Goal: Check status

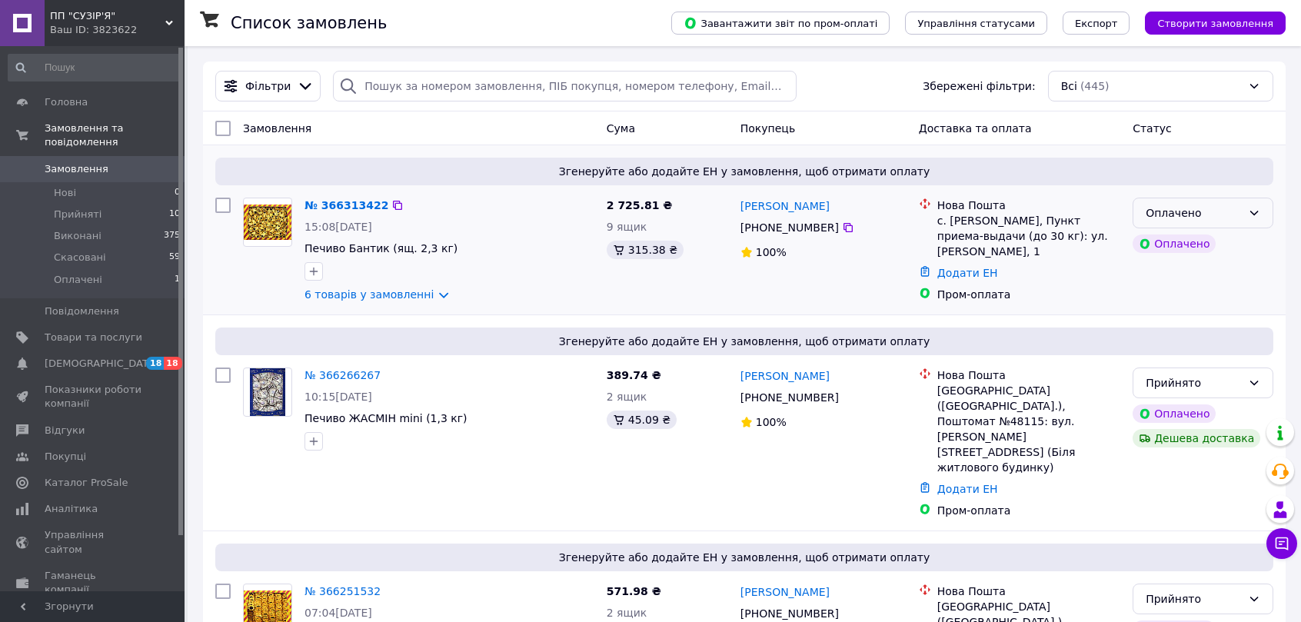
click at [1259, 209] on icon at bounding box center [1254, 213] width 12 height 12
click at [1166, 246] on li "Прийнято" at bounding box center [1202, 247] width 139 height 28
click at [336, 208] on link "№ 366313422" at bounding box center [347, 205] width 84 height 12
click at [407, 295] on link "6 товарів у замовленні" at bounding box center [369, 294] width 129 height 12
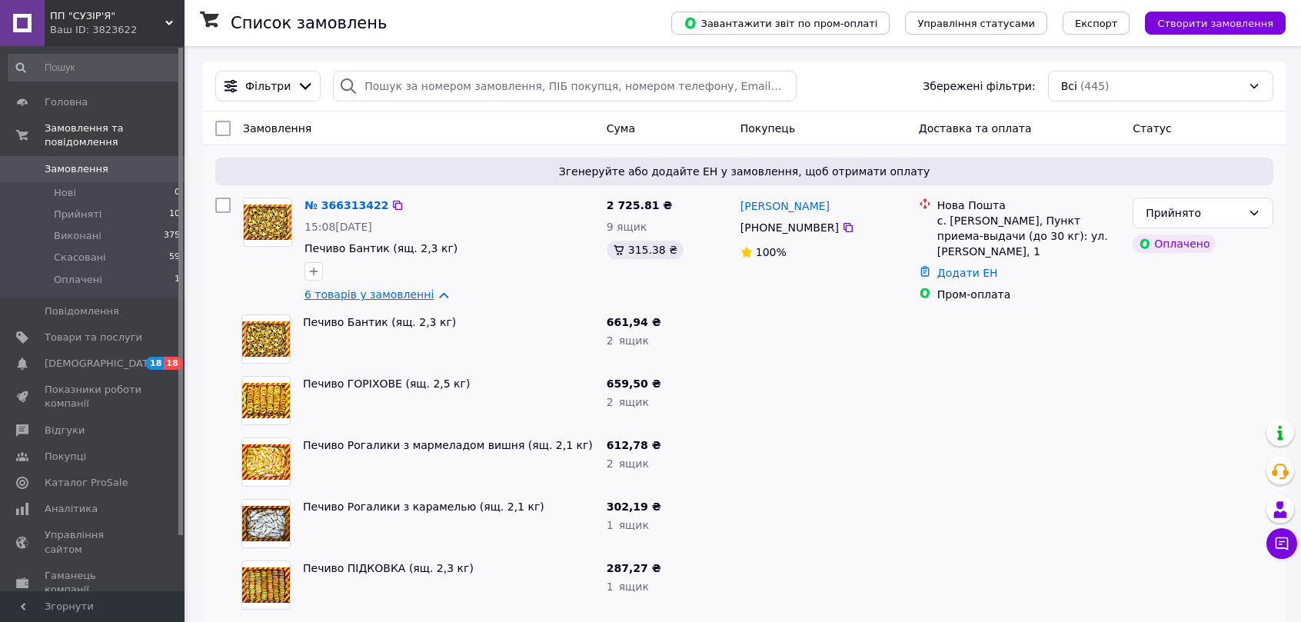
click at [419, 298] on link "6 товарів у замовленні" at bounding box center [369, 294] width 129 height 12
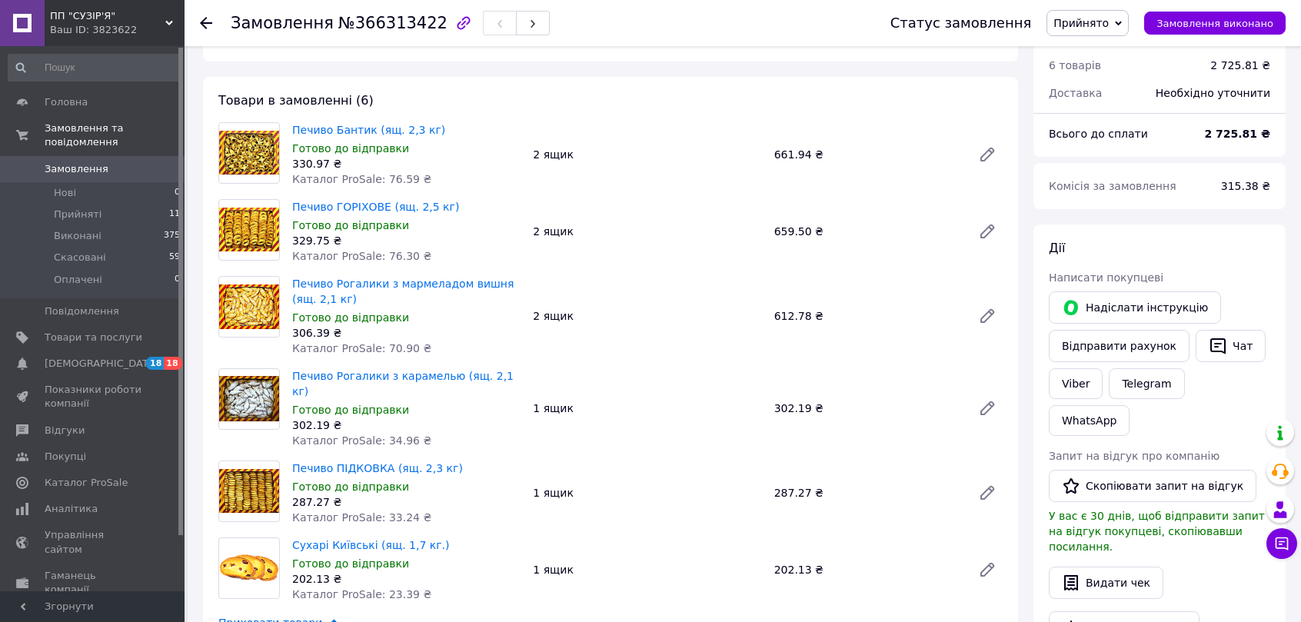
scroll to position [102, 0]
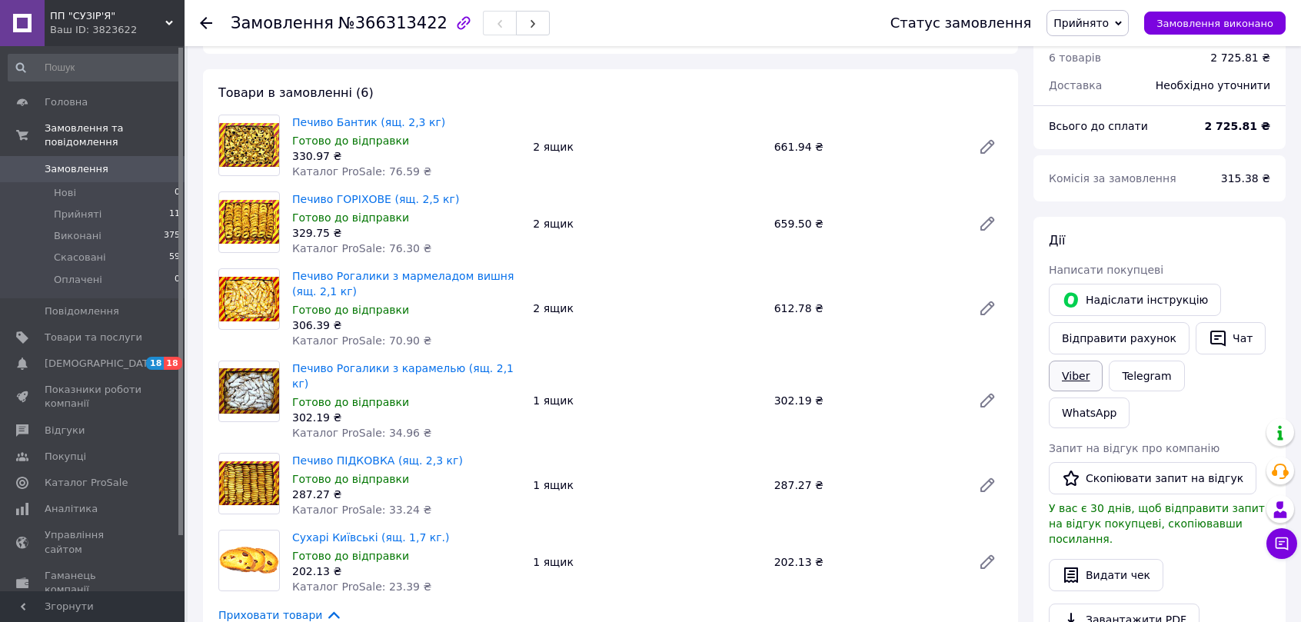
click at [1089, 370] on link "Viber" at bounding box center [1076, 376] width 54 height 31
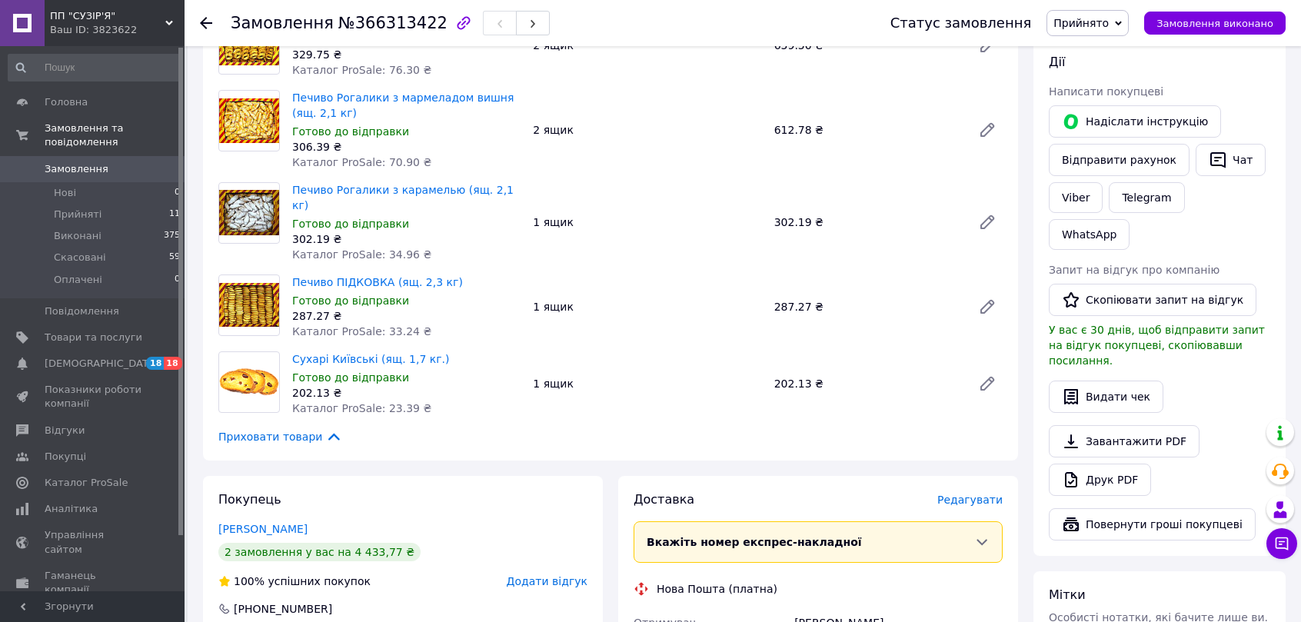
scroll to position [111, 0]
